Goal: Entertainment & Leisure: Consume media (video, audio)

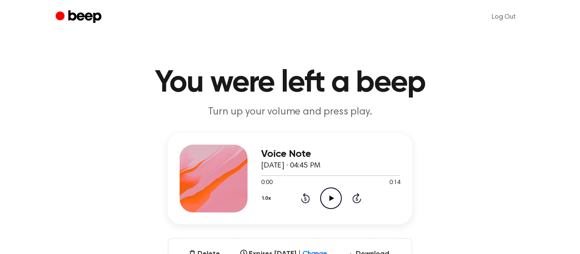
click at [326, 198] on icon "Play Audio" at bounding box center [331, 199] width 22 height 22
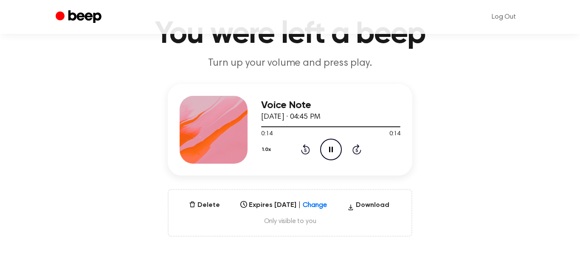
scroll to position [48, 0]
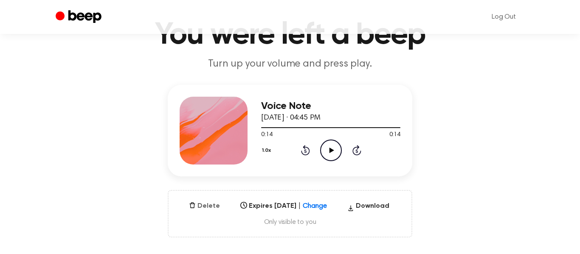
click at [210, 205] on button "Delete" at bounding box center [205, 206] width 38 height 10
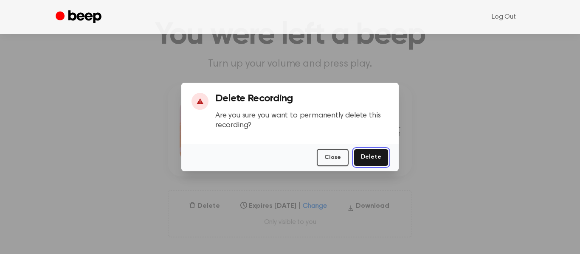
click at [381, 154] on button "Delete" at bounding box center [371, 157] width 35 height 17
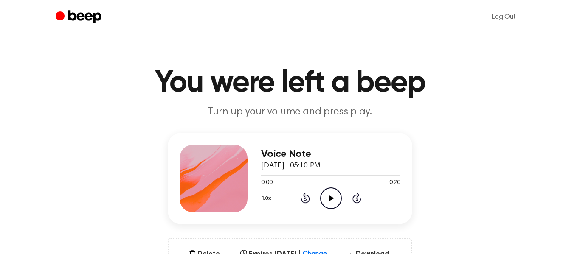
click at [327, 197] on icon "Play Audio" at bounding box center [331, 199] width 22 height 22
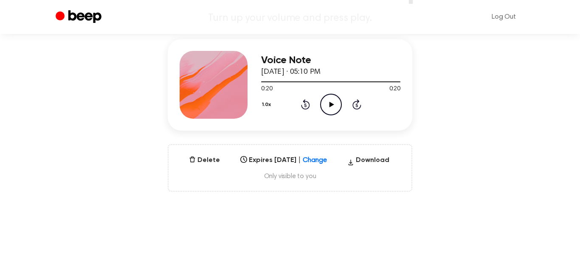
scroll to position [93, 0]
click at [304, 60] on h3 "Voice Note" at bounding box center [330, 61] width 139 height 11
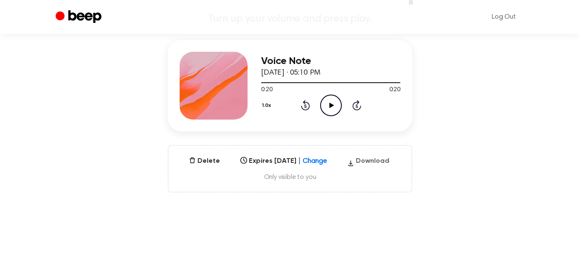
click at [354, 160] on icon "button" at bounding box center [350, 163] width 7 height 13
